Goal: Task Accomplishment & Management: Use online tool/utility

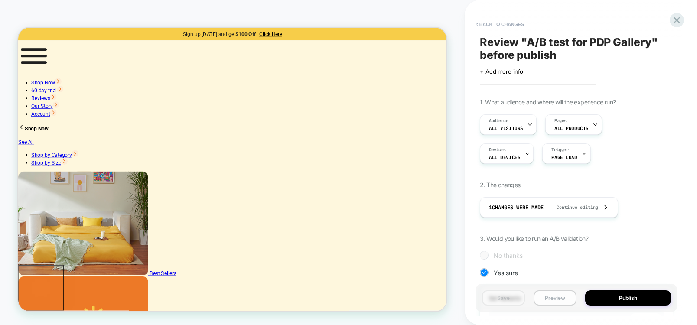
click at [556, 297] on button "Preview" at bounding box center [554, 297] width 43 height 15
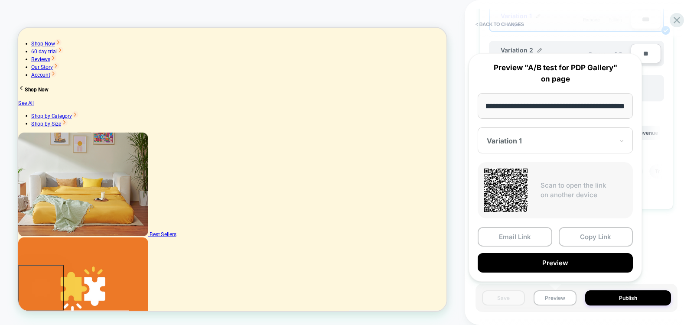
click at [537, 141] on div at bounding box center [549, 140] width 126 height 9
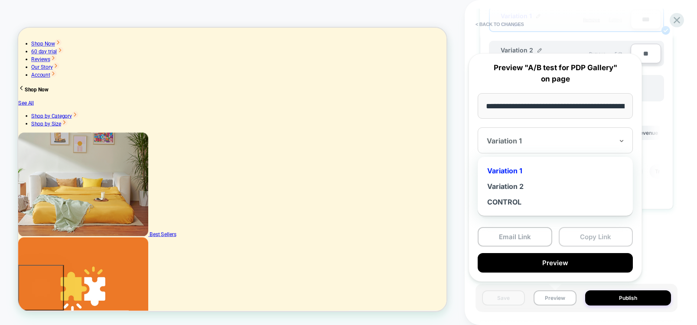
click at [591, 240] on button "Copy Link" at bounding box center [595, 236] width 75 height 19
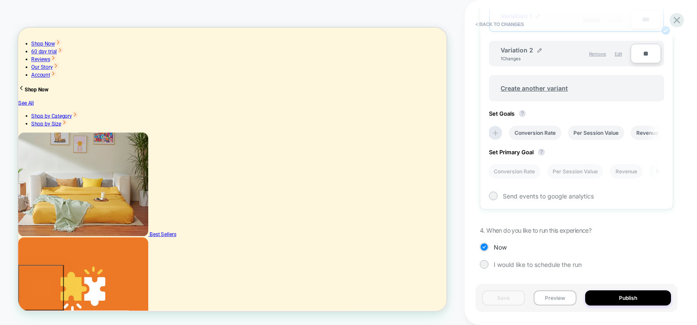
scroll to position [182, 0]
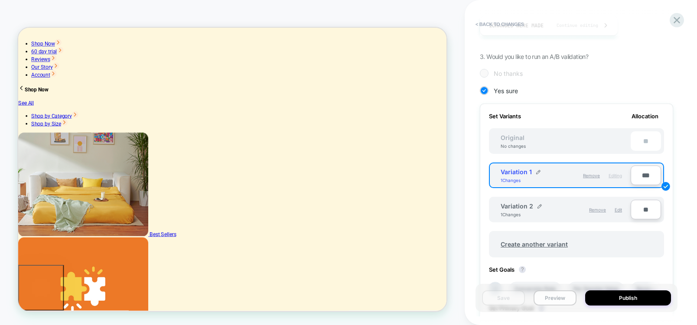
click at [561, 301] on button "Preview" at bounding box center [554, 297] width 43 height 15
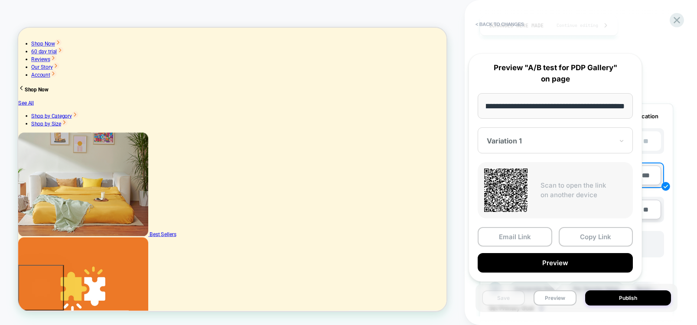
scroll to position [0, 0]
click at [512, 138] on div at bounding box center [549, 140] width 126 height 9
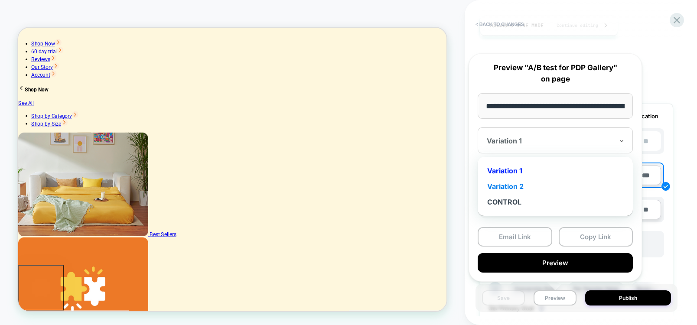
click at [517, 191] on div "Variation 2" at bounding box center [555, 186] width 146 height 16
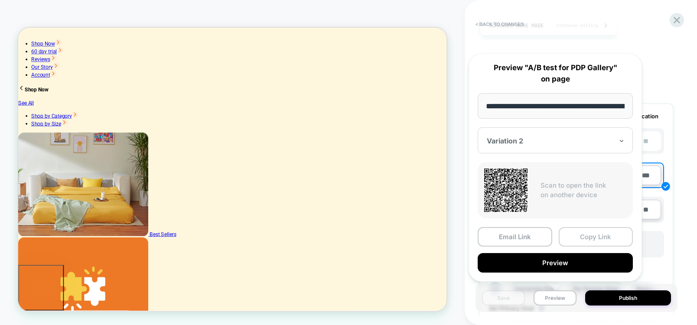
click at [603, 239] on button "Copy Link" at bounding box center [595, 236] width 75 height 19
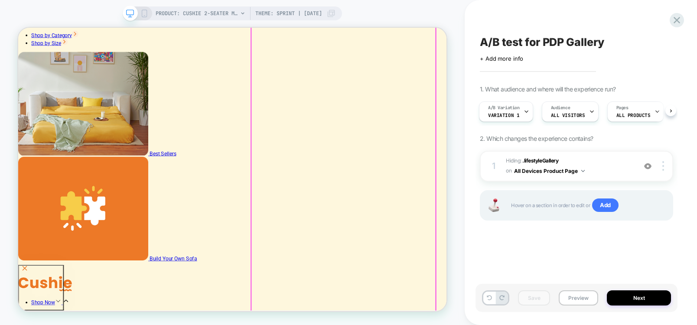
scroll to position [156, 0]
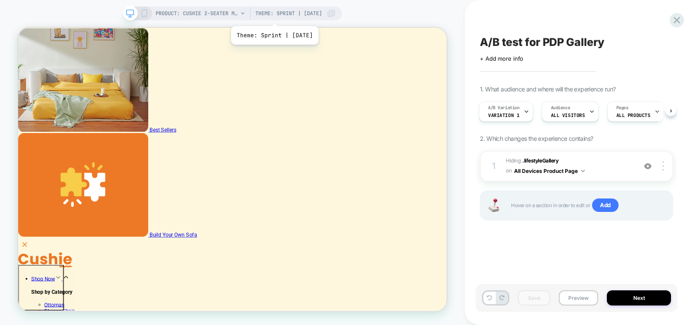
click at [280, 15] on span "Theme: Sprint | [DATE]" at bounding box center [288, 13] width 67 height 14
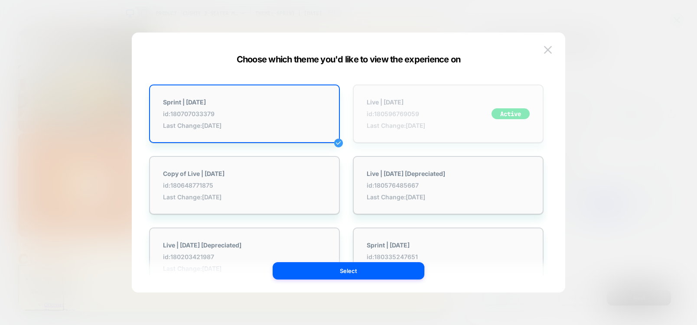
click at [409, 128] on span "Last Change: [DATE]" at bounding box center [395, 125] width 58 height 7
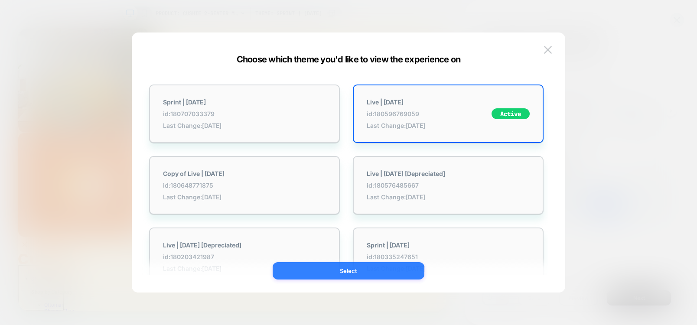
click at [343, 272] on button "Select" at bounding box center [348, 270] width 152 height 17
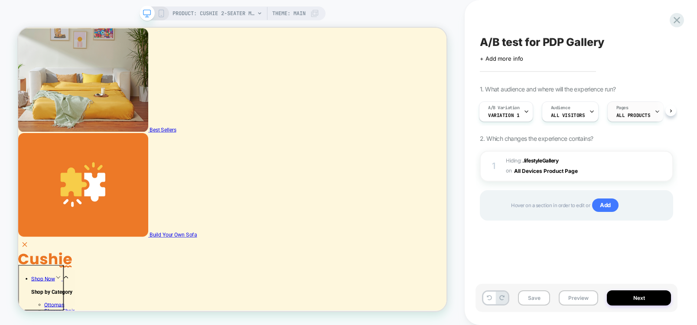
click at [637, 113] on span "ALL PRODUCTS" at bounding box center [633, 115] width 34 height 6
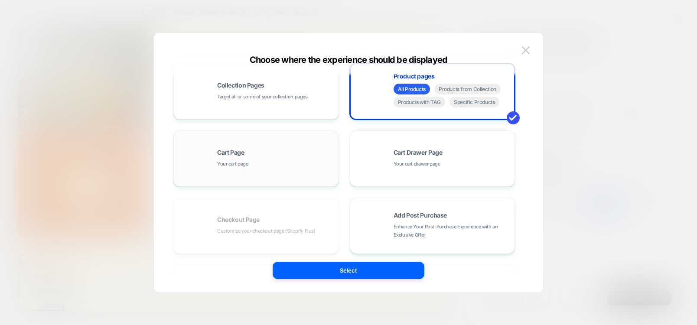
scroll to position [52, 0]
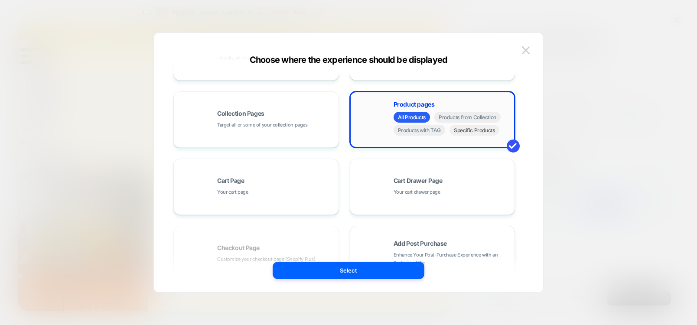
click at [483, 129] on span "Specific Products" at bounding box center [474, 130] width 50 height 11
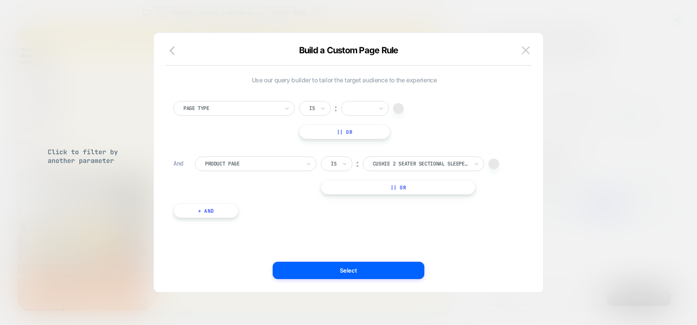
scroll to position [0, 0]
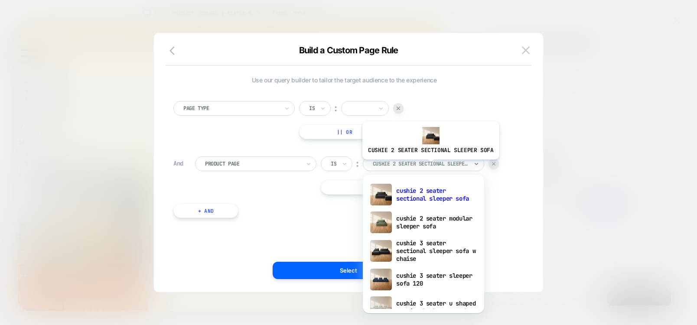
click at [429, 166] on div at bounding box center [420, 164] width 95 height 8
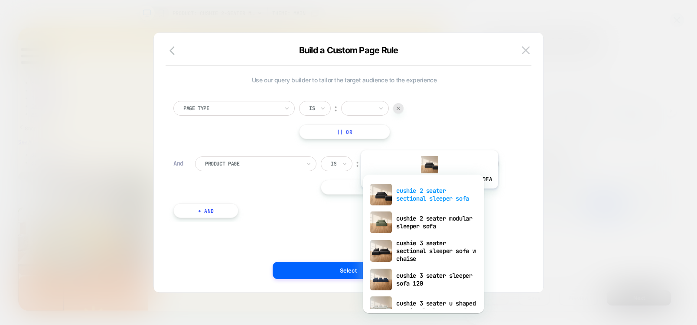
click at [428, 195] on div "cushie 2 seater sectional sleeper sofa" at bounding box center [423, 195] width 113 height 28
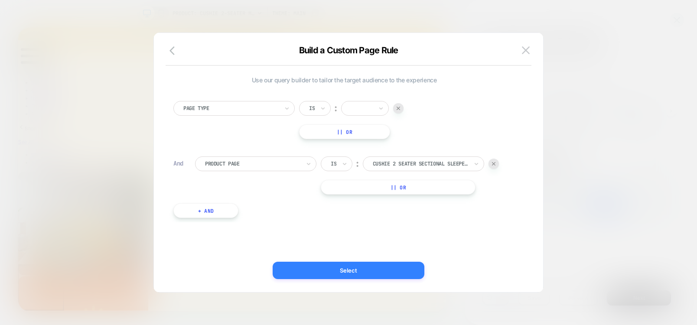
click at [350, 269] on button "Select" at bounding box center [348, 270] width 152 height 17
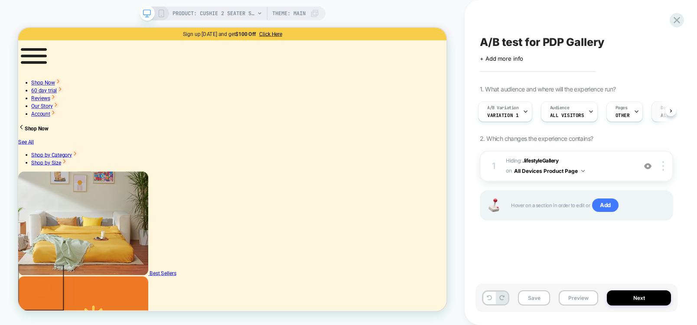
scroll to position [0, 6]
click at [630, 110] on icon at bounding box center [632, 112] width 6 height 6
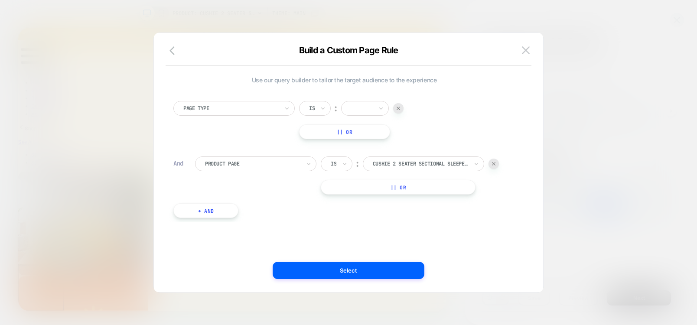
click at [397, 110] on img at bounding box center [397, 108] width 3 height 3
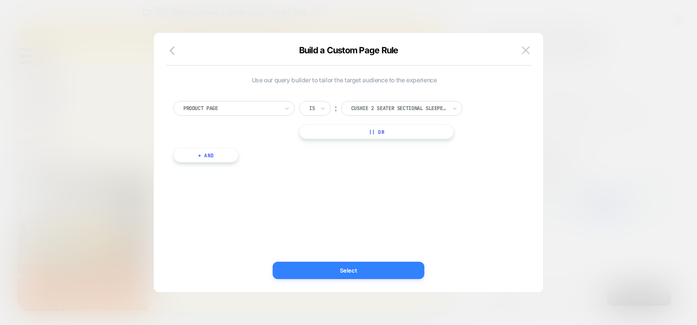
click at [360, 270] on button "Select" at bounding box center [348, 270] width 152 height 17
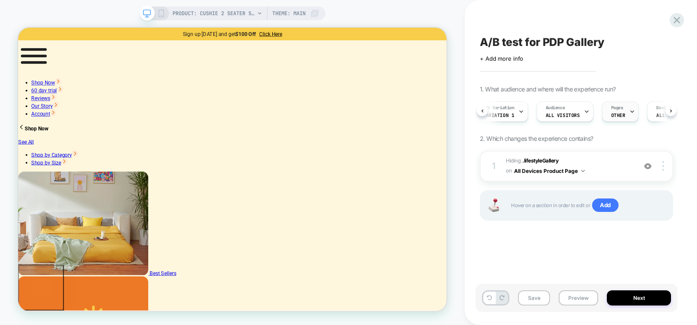
click at [629, 111] on icon at bounding box center [632, 112] width 6 height 6
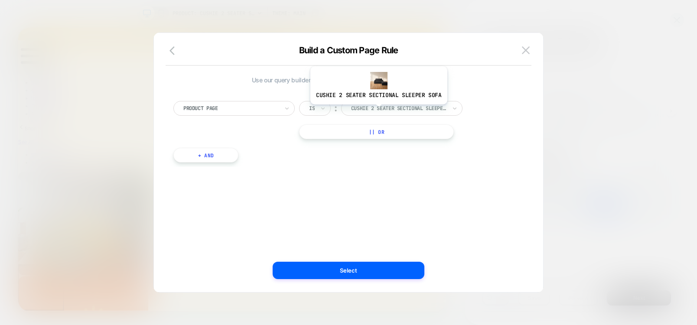
click at [377, 111] on div at bounding box center [398, 108] width 95 height 8
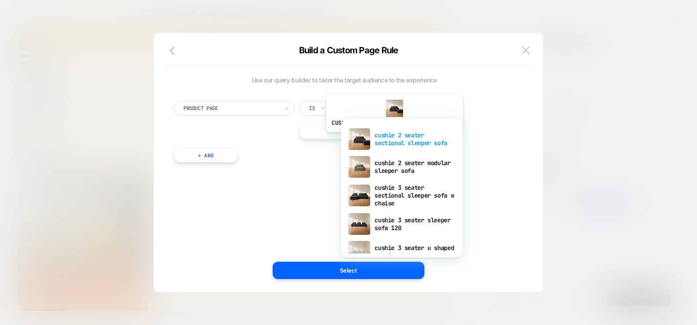
click at [392, 139] on div "cushie 2 seater sectional sleeper sofa" at bounding box center [401, 139] width 113 height 28
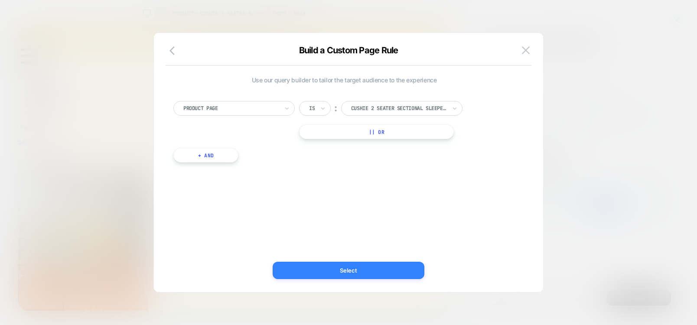
click at [350, 267] on button "Select" at bounding box center [348, 270] width 152 height 17
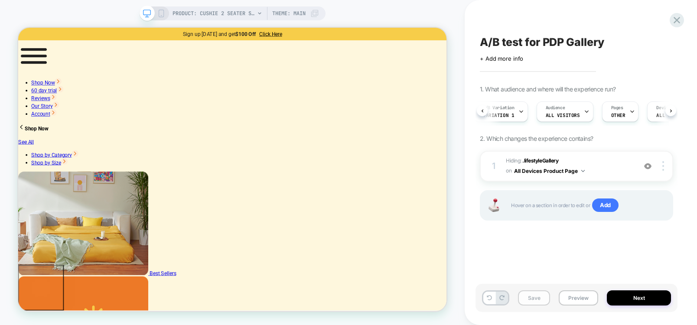
click at [535, 298] on button "Save" at bounding box center [534, 297] width 32 height 15
click at [633, 113] on icon at bounding box center [636, 112] width 6 height 6
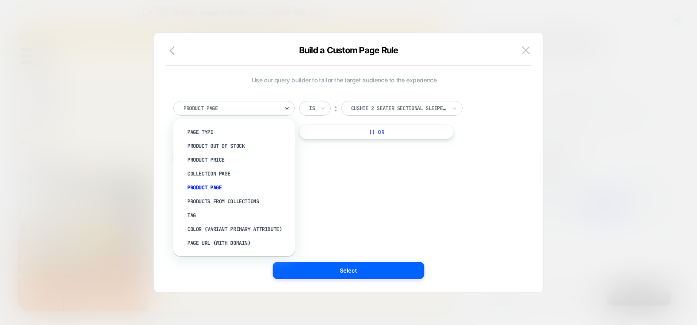
click at [284, 106] on icon at bounding box center [287, 108] width 6 height 9
click at [204, 186] on div "Product Page" at bounding box center [238, 188] width 113 height 14
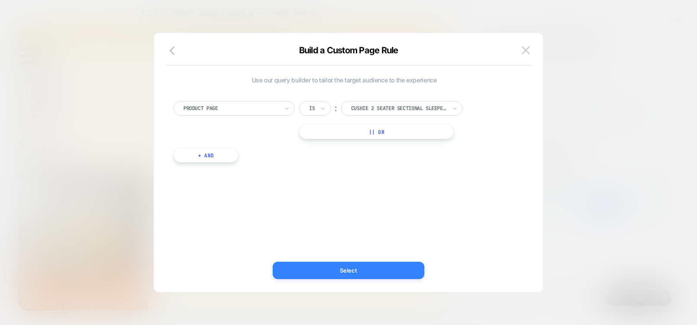
click at [337, 267] on button "Select" at bounding box center [348, 270] width 152 height 17
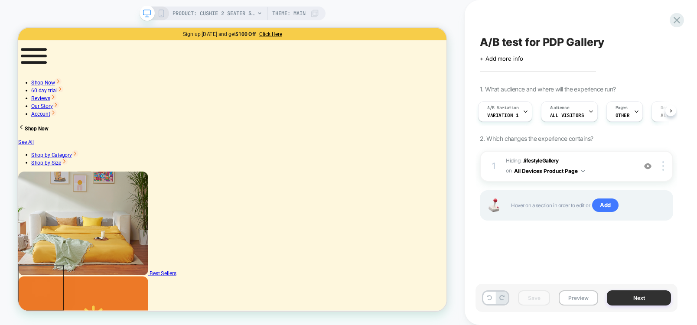
click at [633, 297] on button "Next" at bounding box center [638, 297] width 64 height 15
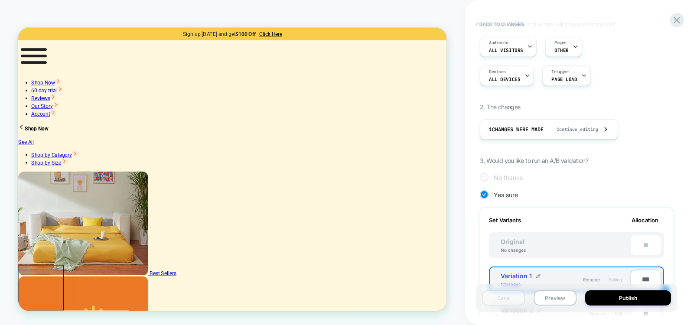
scroll to position [0, 0]
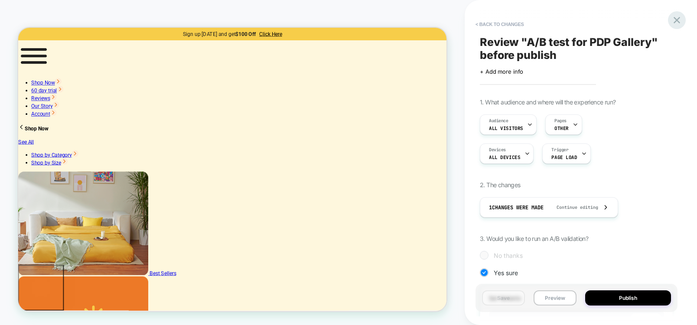
click at [673, 19] on icon at bounding box center [677, 20] width 12 height 12
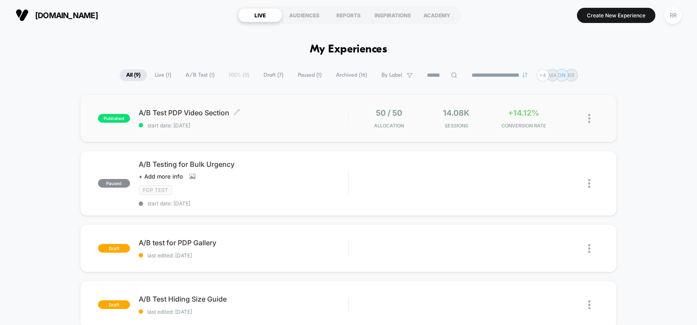
click at [203, 111] on span "A/B Test PDP Video Section Click to edit experience details" at bounding box center [243, 112] width 209 height 9
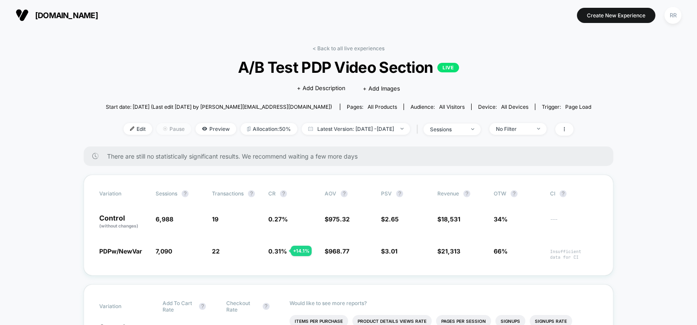
click at [157, 130] on span "Pause" at bounding box center [173, 129] width 35 height 12
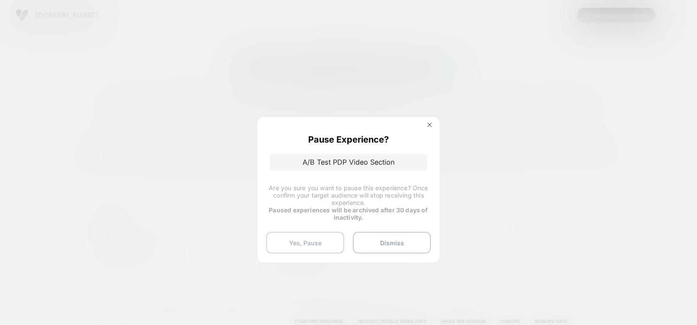
click at [326, 245] on button "Yes, Pause" at bounding box center [305, 243] width 78 height 22
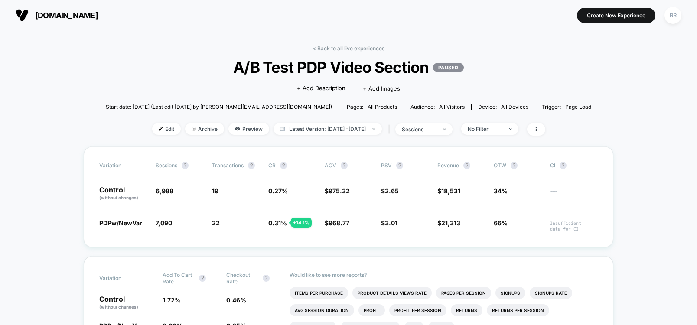
click at [73, 16] on span "[DOMAIN_NAME]" at bounding box center [66, 15] width 63 height 9
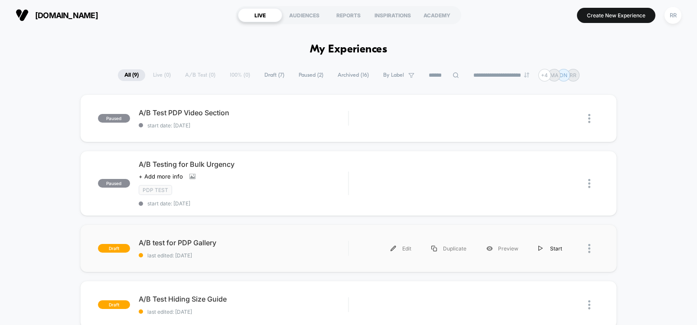
click at [556, 250] on div "Start" at bounding box center [550, 248] width 44 height 19
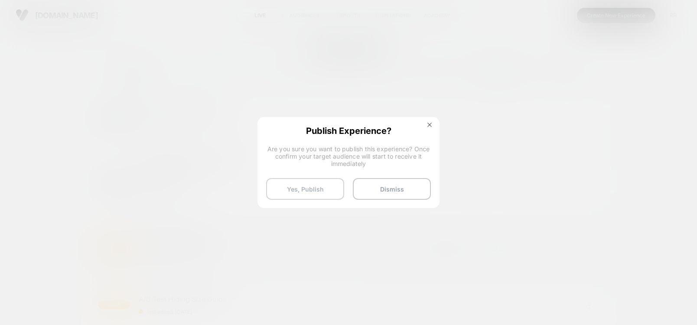
click at [300, 183] on button "Yes, Publish" at bounding box center [305, 189] width 78 height 22
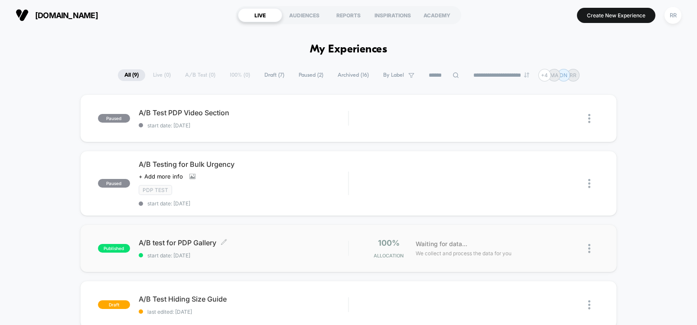
click at [191, 243] on span "A/B test for PDP Gallery Click to edit experience details" at bounding box center [243, 242] width 209 height 9
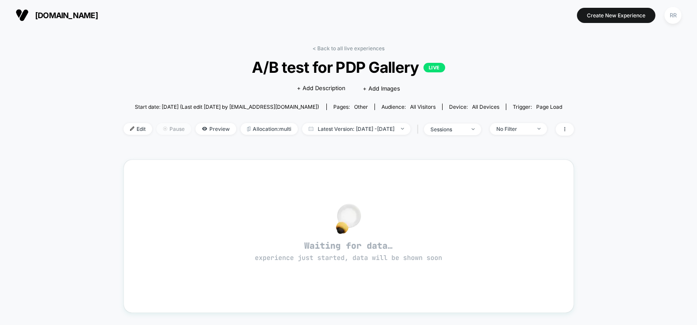
click at [156, 130] on span "Pause" at bounding box center [173, 129] width 35 height 12
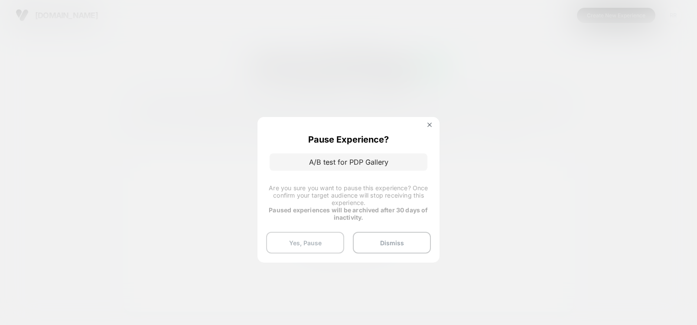
click at [328, 243] on button "Yes, Pause" at bounding box center [305, 243] width 78 height 22
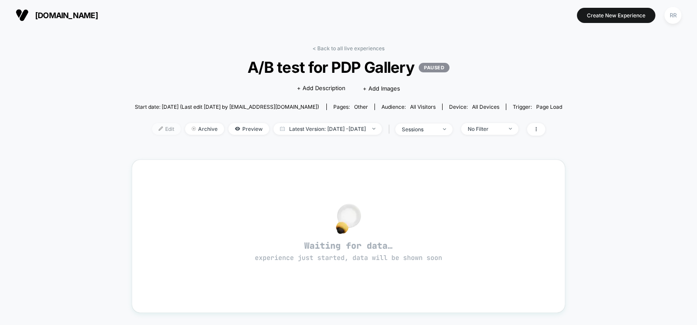
click at [160, 132] on span "Edit" at bounding box center [166, 129] width 29 height 12
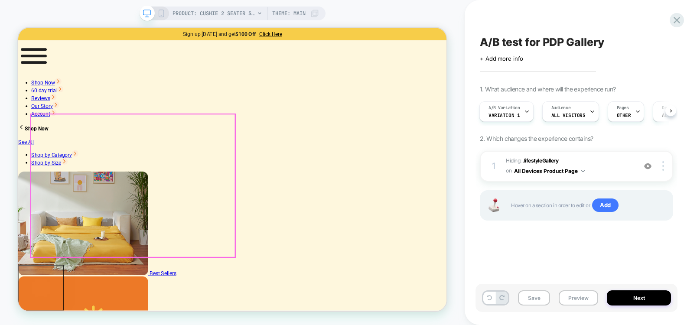
scroll to position [52, 0]
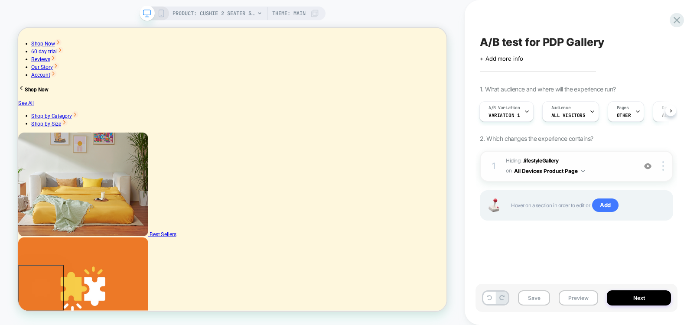
click at [581, 171] on img at bounding box center [582, 171] width 3 height 2
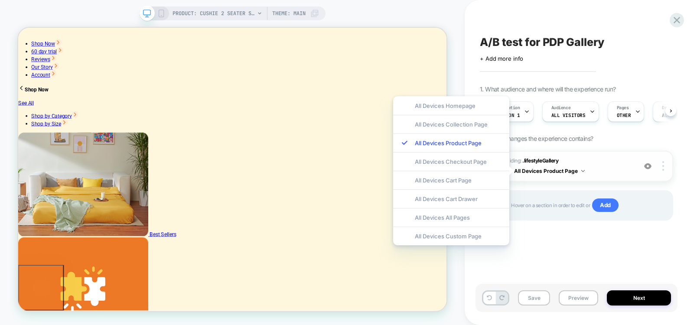
click at [581, 171] on img at bounding box center [582, 171] width 3 height 2
click at [592, 248] on div "A/B test for PDP Gallery Click to edit experience details + Add more info 1. Wh…" at bounding box center [576, 163] width 202 height 308
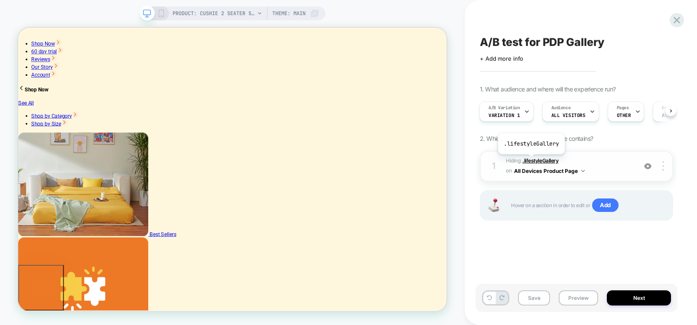
click at [530, 161] on span ".lifestyleGallery" at bounding box center [540, 160] width 36 height 6
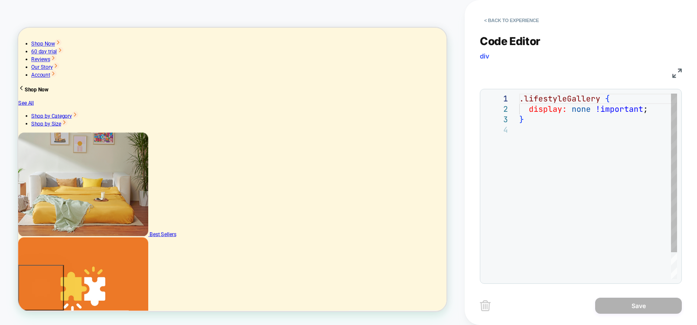
click at [563, 99] on div ".lifestyleGallery { display: none !important ; }" at bounding box center [598, 202] width 158 height 217
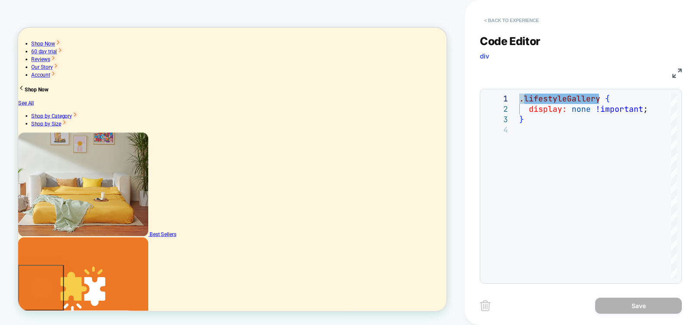
click at [505, 19] on button "< Back to experience" at bounding box center [511, 20] width 63 height 14
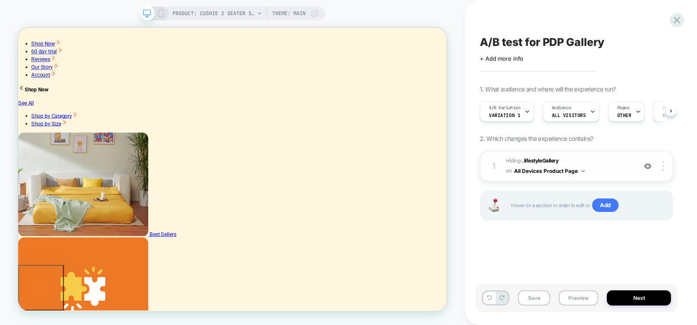
scroll to position [0, 0]
click at [617, 112] on span "OTHER" at bounding box center [623, 115] width 14 height 6
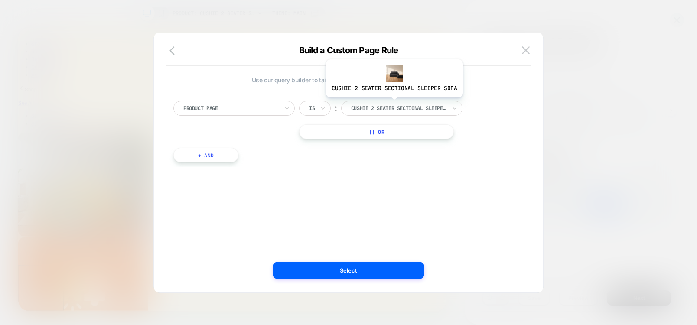
click at [392, 104] on div "cushie 2 seater sectional sleeper sofa" at bounding box center [398, 109] width 97 height 10
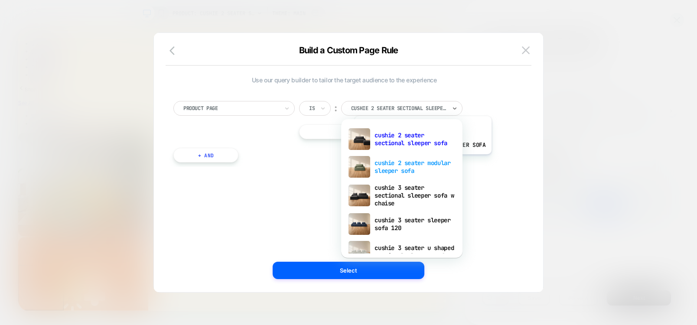
click at [421, 161] on div "cushie 2 seater modular sleeper sofa" at bounding box center [401, 167] width 113 height 28
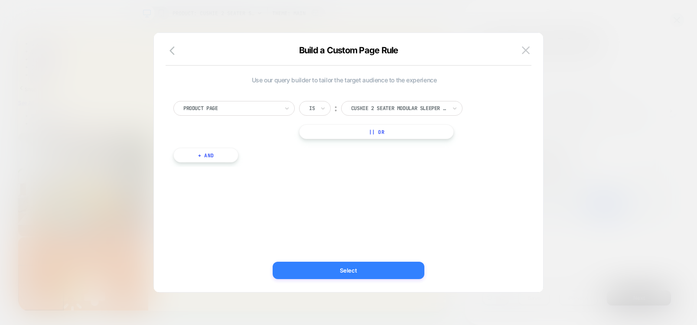
click at [370, 271] on button "Select" at bounding box center [348, 270] width 152 height 17
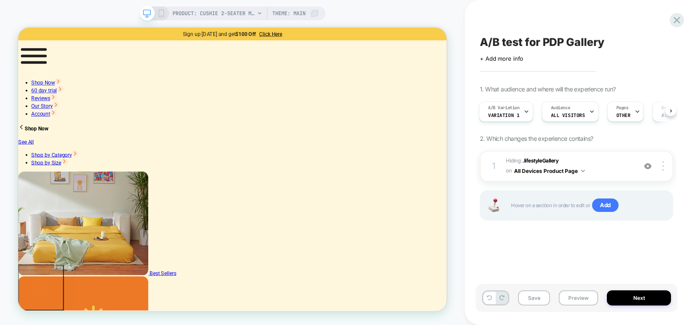
scroll to position [0, 0]
click at [534, 301] on button "Save" at bounding box center [534, 297] width 32 height 15
click at [579, 298] on button "Preview" at bounding box center [577, 297] width 39 height 15
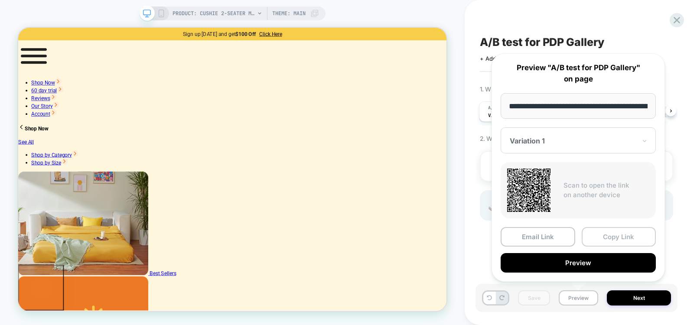
click at [615, 237] on button "Copy Link" at bounding box center [618, 236] width 75 height 19
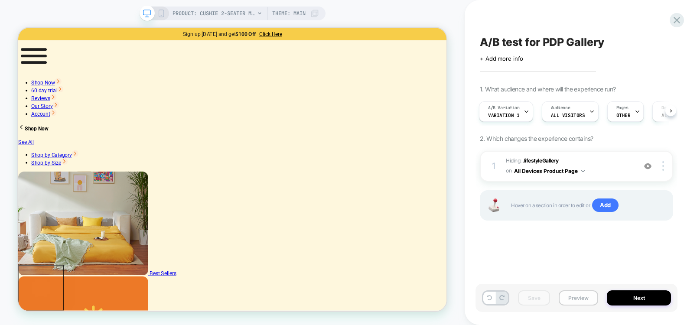
click at [576, 298] on button "Preview" at bounding box center [577, 297] width 39 height 15
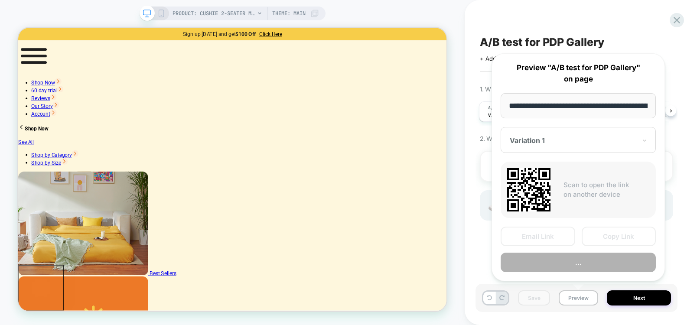
scroll to position [0, 199]
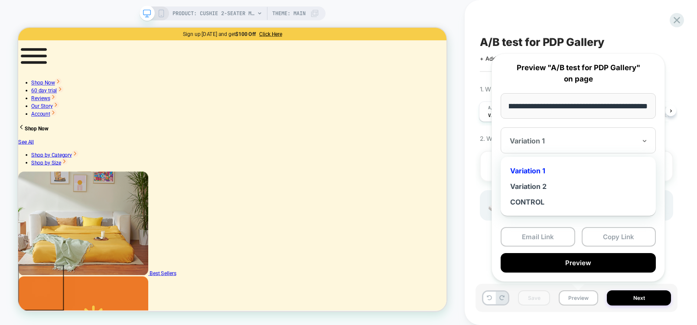
click at [566, 142] on div at bounding box center [572, 140] width 126 height 9
click at [544, 182] on div "Variation 2" at bounding box center [578, 186] width 146 height 16
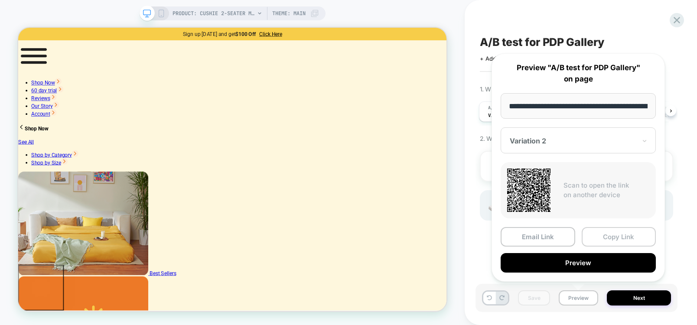
click at [622, 238] on button "Copy Link" at bounding box center [618, 236] width 75 height 19
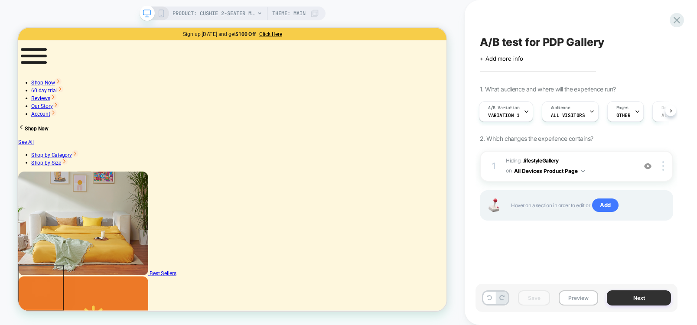
click at [623, 298] on button "Next" at bounding box center [638, 297] width 64 height 15
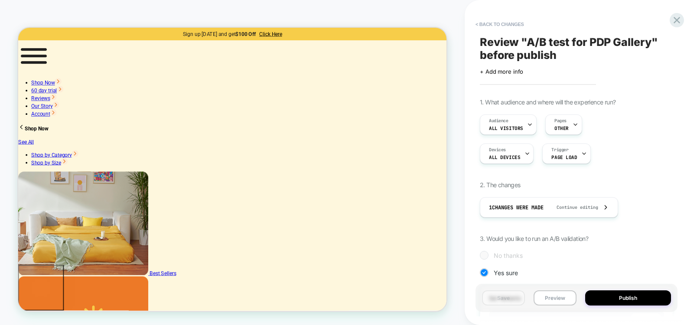
scroll to position [0, 1]
click at [623, 298] on button "Publish" at bounding box center [628, 297] width 86 height 15
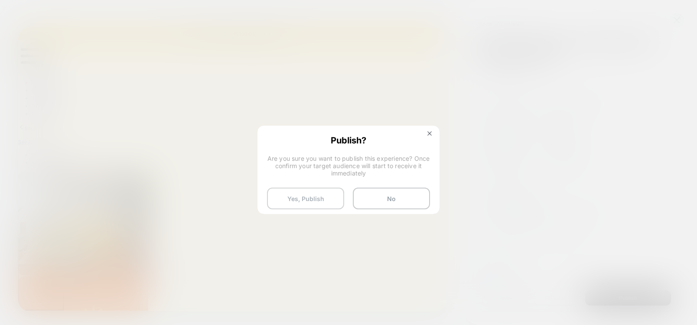
click at [281, 203] on button "Yes, Publish" at bounding box center [305, 199] width 77 height 22
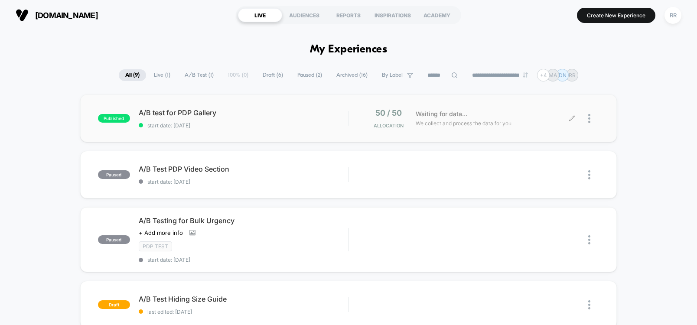
click at [571, 116] on icon at bounding box center [571, 118] width 6 height 6
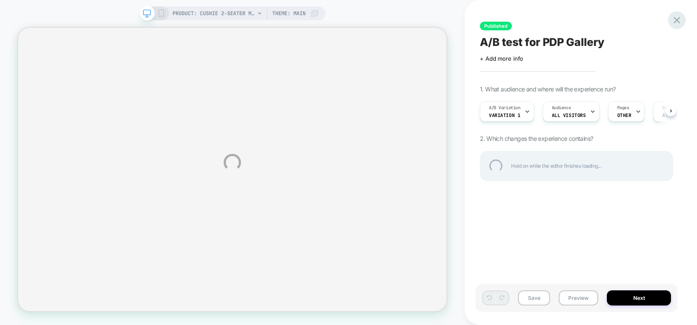
click at [676, 25] on div at bounding box center [677, 20] width 18 height 18
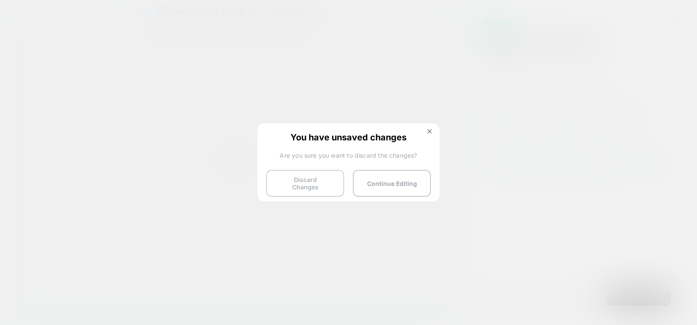
click at [305, 182] on button "Discard Changes" at bounding box center [305, 183] width 78 height 27
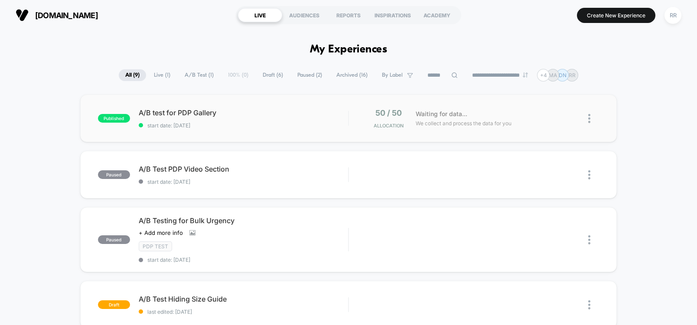
click at [589, 120] on img at bounding box center [589, 118] width 2 height 9
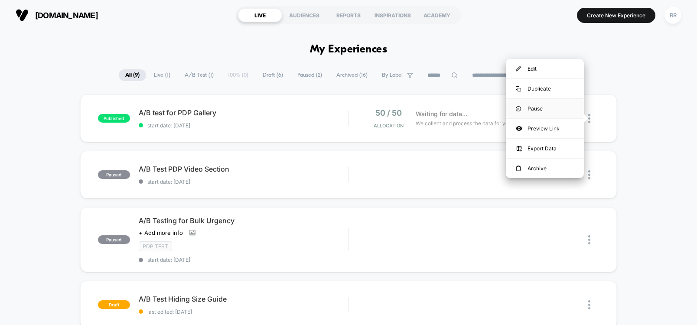
click at [542, 107] on div "Pause" at bounding box center [544, 108] width 78 height 19
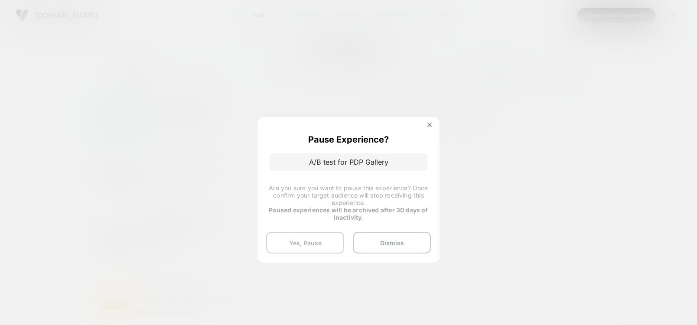
click at [310, 248] on button "Yes, Pause" at bounding box center [305, 243] width 78 height 22
